Goal: Information Seeking & Learning: Learn about a topic

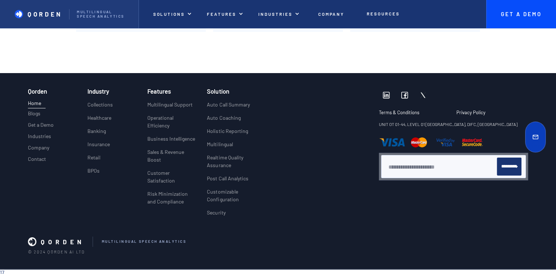
click at [107, 241] on p "mULTILINGUAL sPEECH aNALYTICS" at bounding box center [144, 242] width 85 height 4
click at [394, 110] on p "Terms & Conditions" at bounding box center [411, 113] width 64 height 6
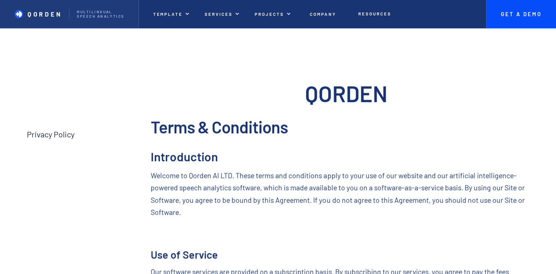
scroll to position [368, 0]
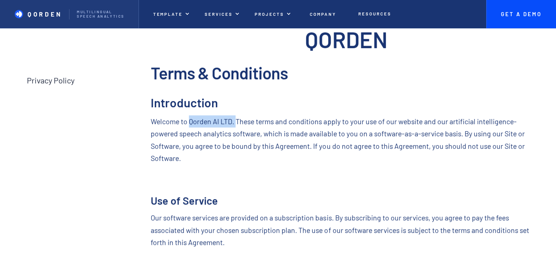
drag, startPoint x: 190, startPoint y: 124, endPoint x: 238, endPoint y: 122, distance: 48.2
click at [238, 122] on p "Welcome to Qorden AI LTD. These terms and conditions apply to your use of our w…" at bounding box center [346, 139] width 391 height 49
copy p "Qorden AI LTD."
click at [317, 14] on p "Company" at bounding box center [323, 13] width 26 height 5
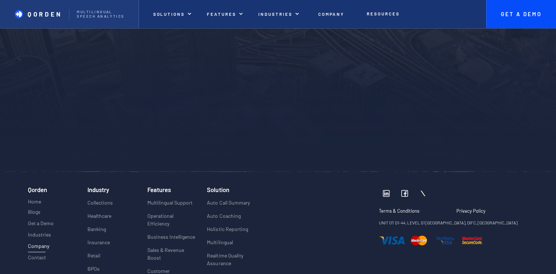
scroll to position [1764, 0]
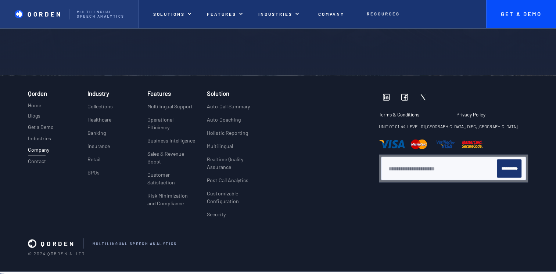
click at [384, 95] on img at bounding box center [386, 97] width 7 height 7
